Goal: Find specific page/section: Find specific page/section

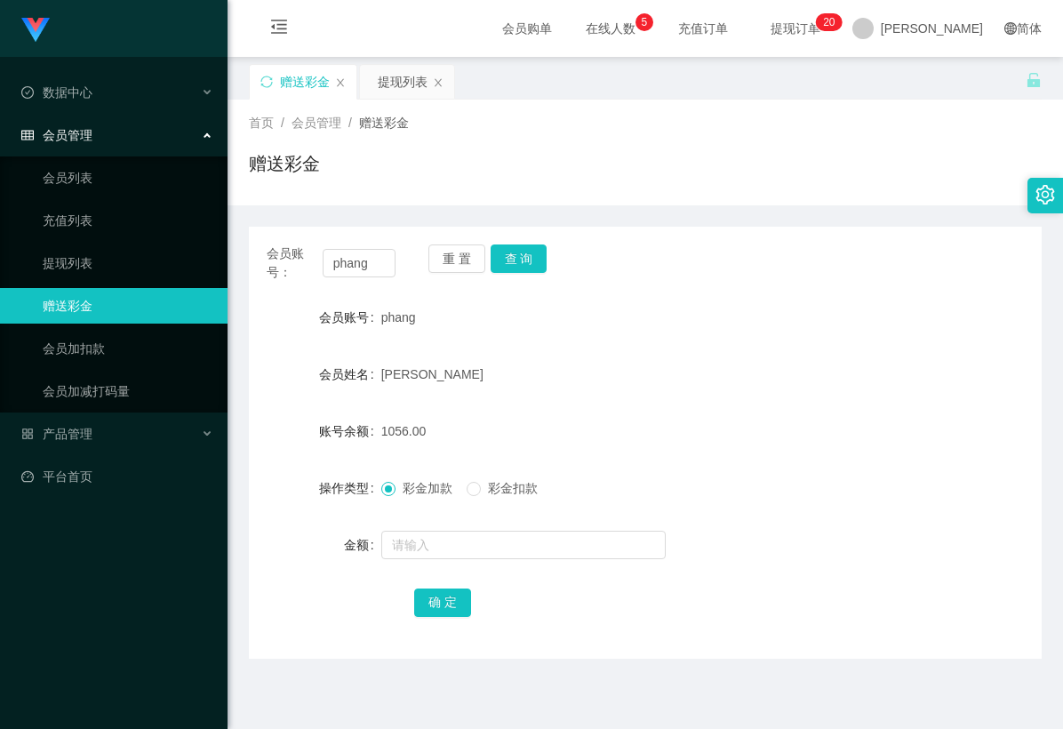
drag, startPoint x: 585, startPoint y: 357, endPoint x: 677, endPoint y: 164, distance: 213.9
click at [585, 357] on div "[PERSON_NAME]" at bounding box center [612, 374] width 462 height 36
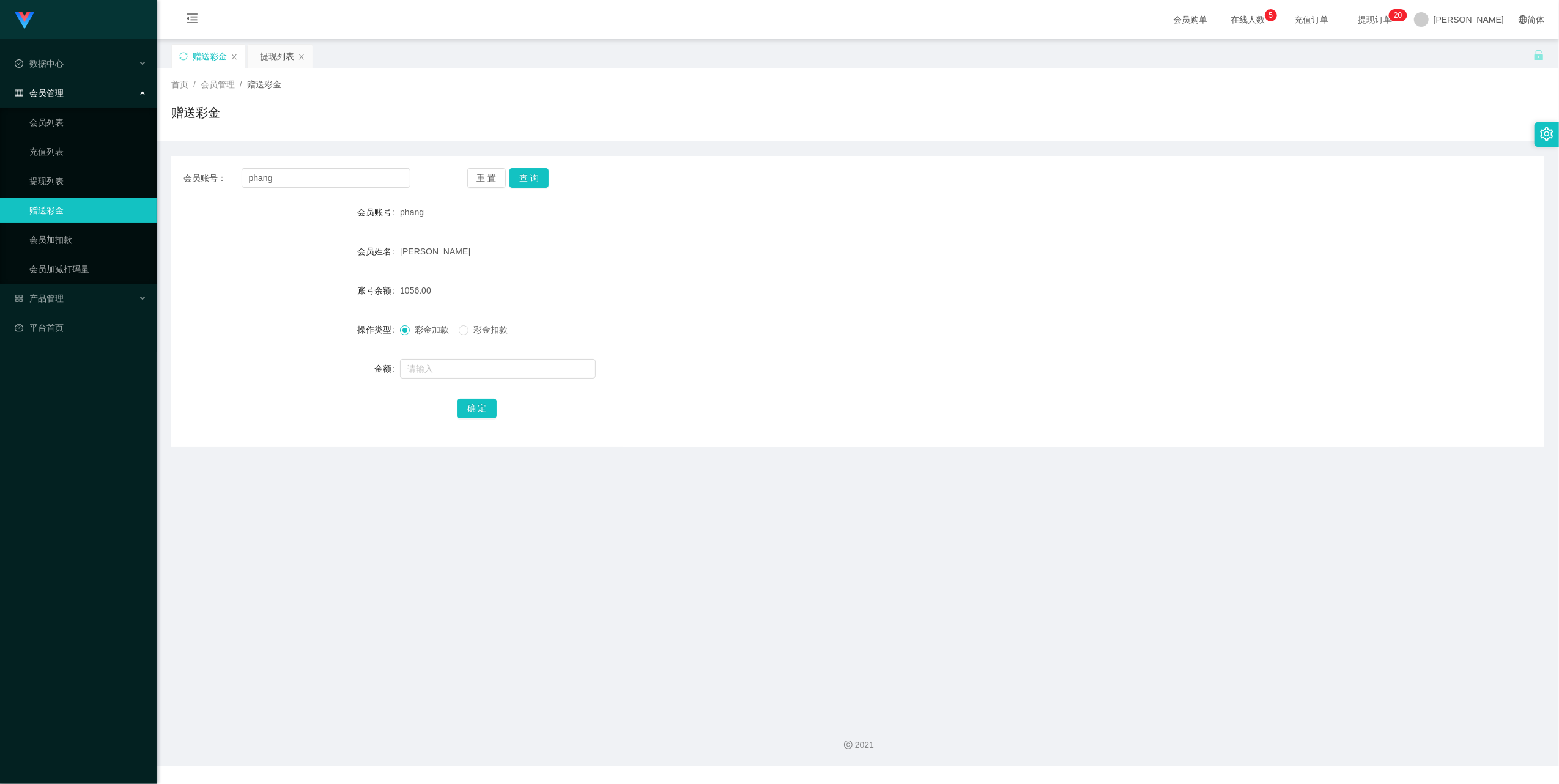
click at [731, 6] on span "提现订单 0 1 2 3 4 5 6 7 8 9 0 1 2 3 4 5 6 7 8 9 0 1 2 3 4 5 6 7 8 9 0 1 2 3 4 5 6 …" at bounding box center [1375, 19] width 63 height 39
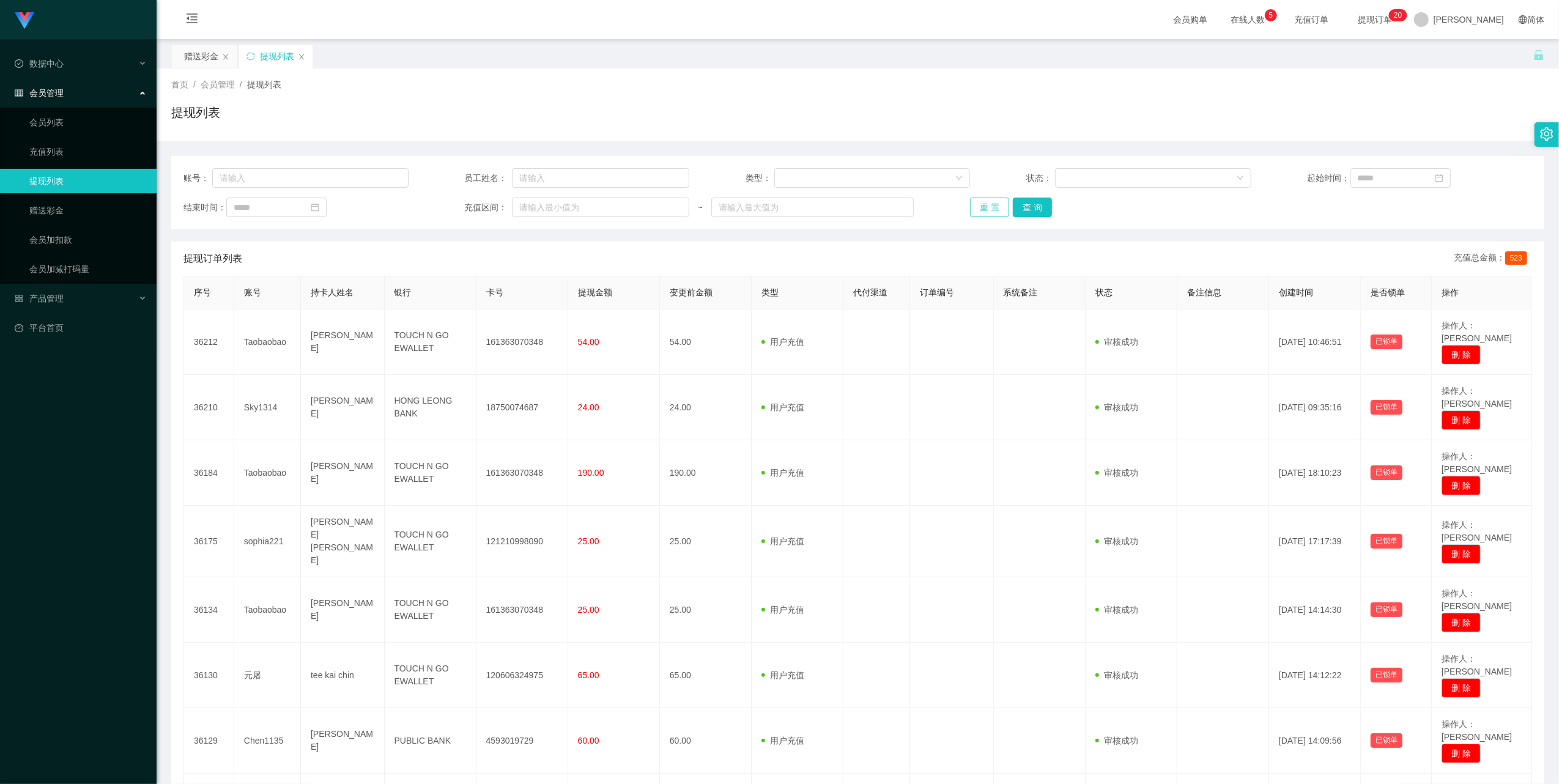
click at [731, 204] on button "重 置" at bounding box center [989, 207] width 39 height 19
click at [731, 204] on button "重 置" at bounding box center [989, 207] width 39 height 19
